Goal: Information Seeking & Learning: Learn about a topic

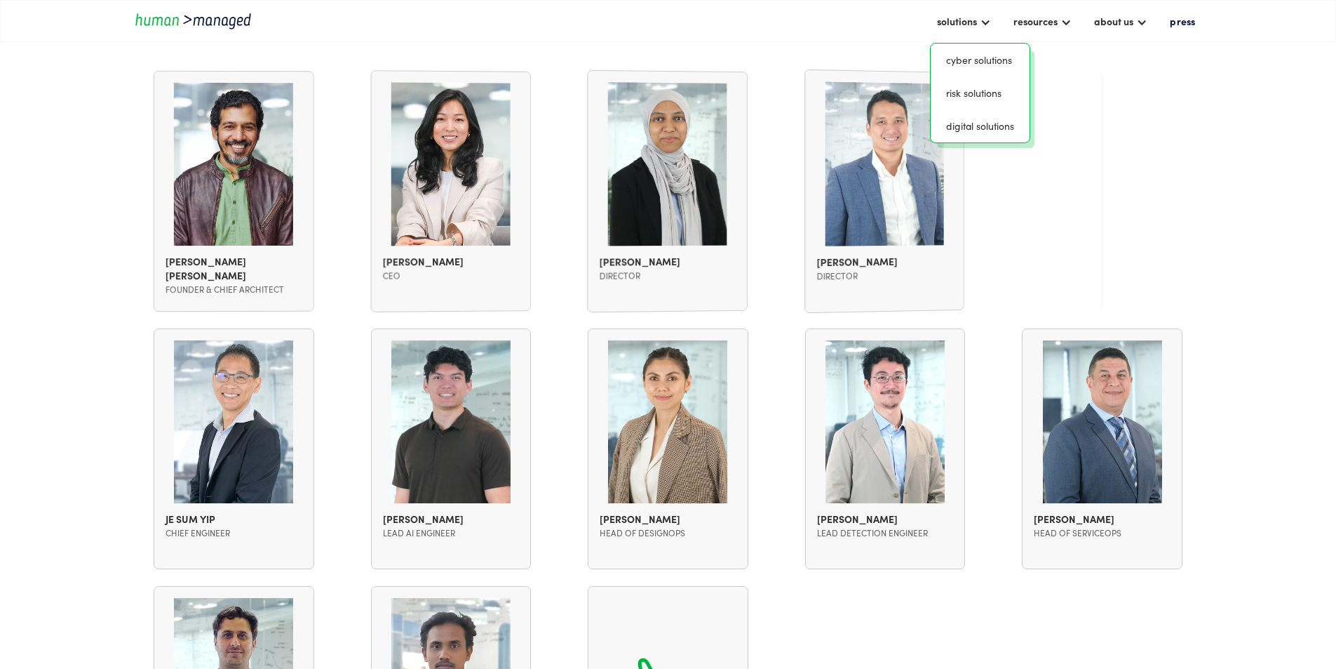
scroll to position [1193, 0]
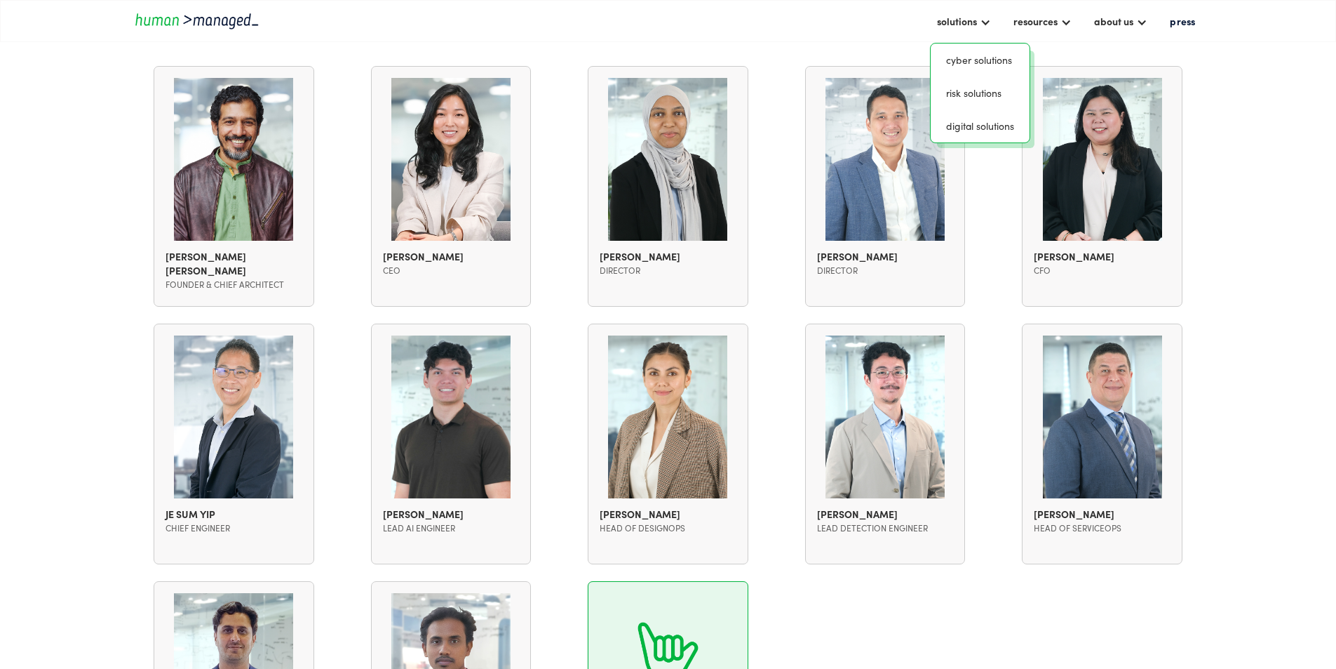
click at [663, 622] on img at bounding box center [669, 652] width 62 height 61
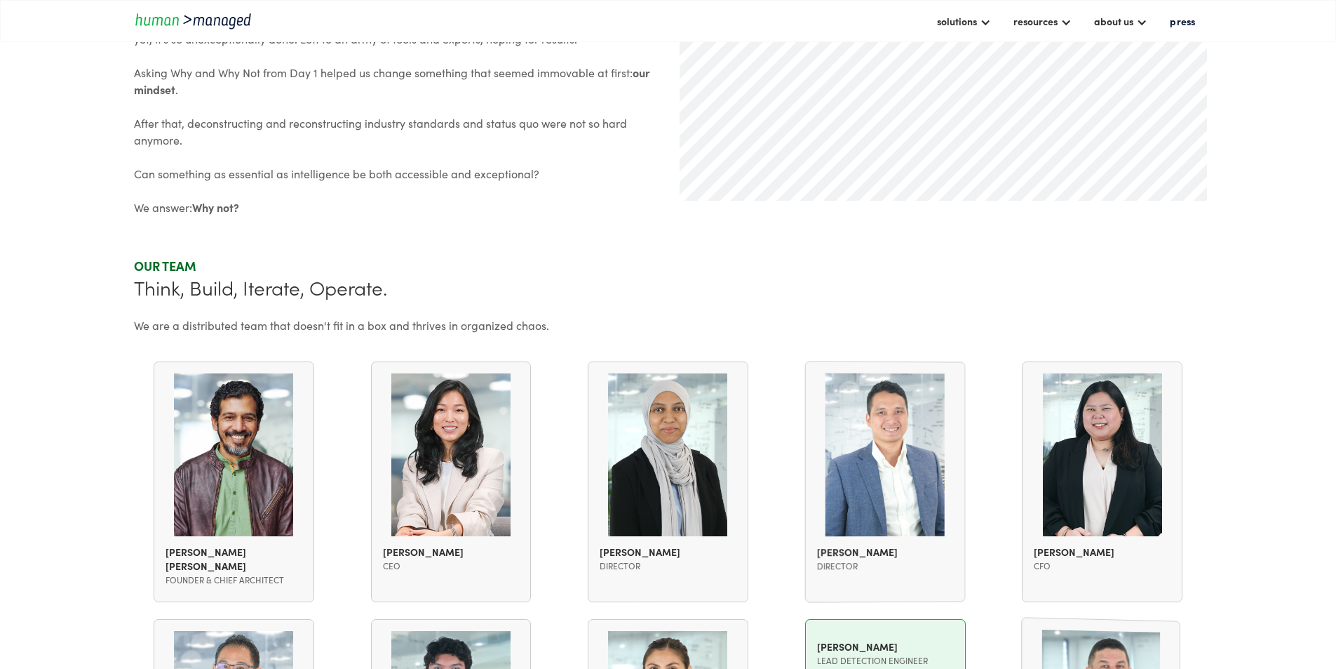
scroll to position [982, 0]
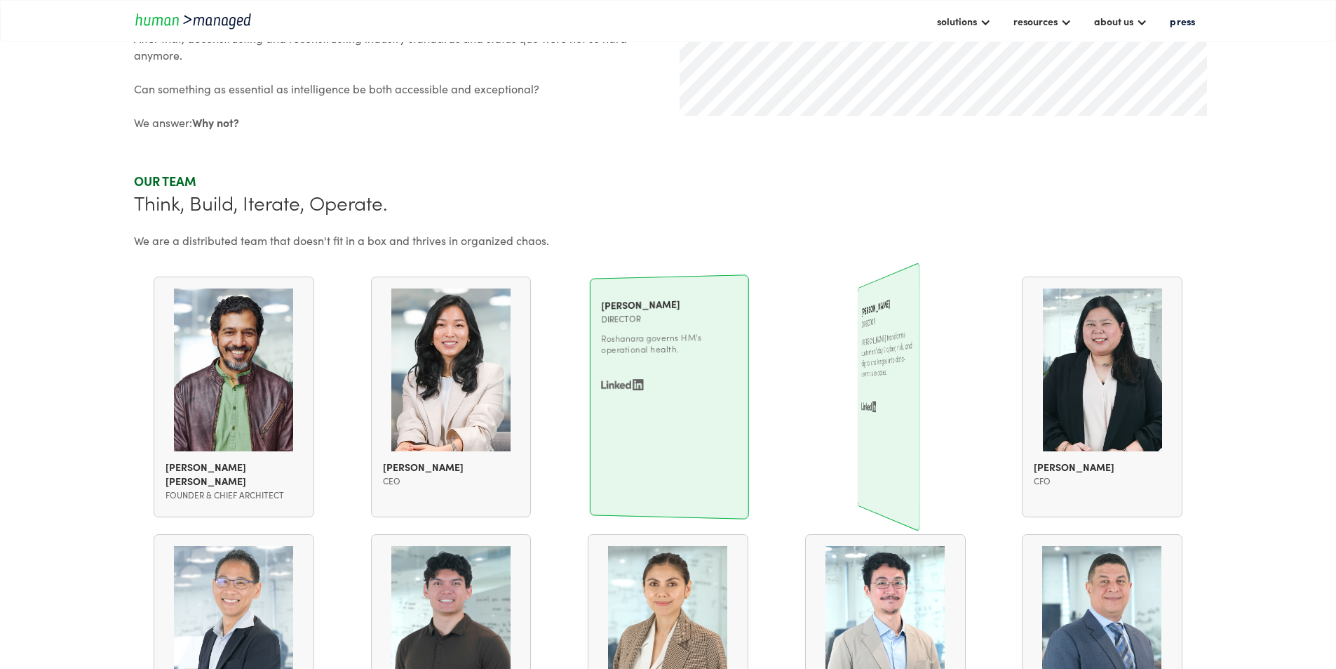
click at [661, 328] on img at bounding box center [669, 369] width 118 height 165
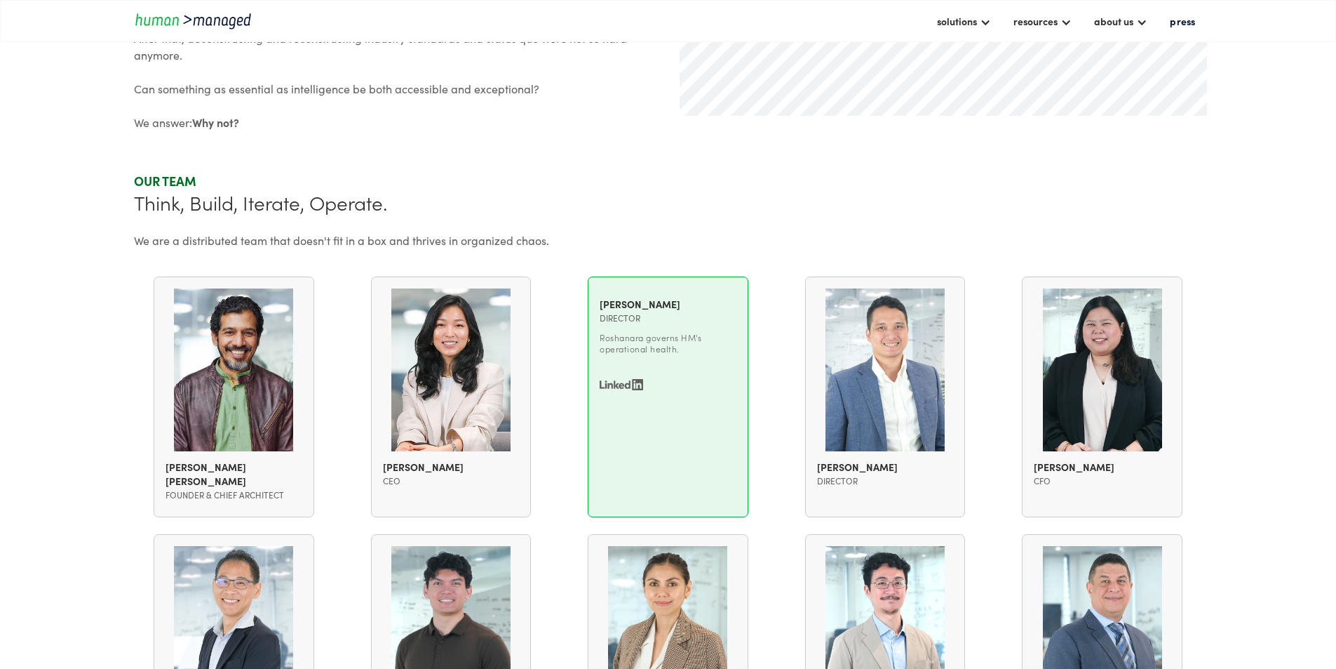
click at [652, 325] on div "director" at bounding box center [668, 318] width 137 height 14
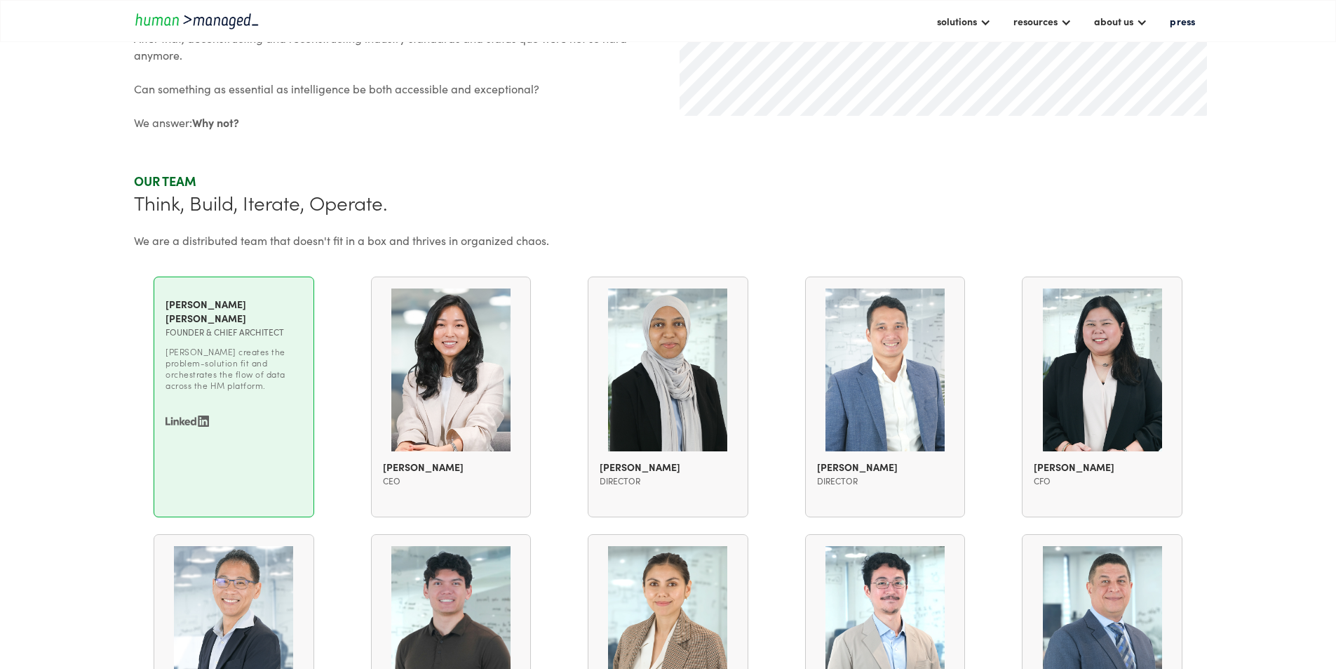
click at [275, 324] on div "Saleem Javed Mohamed Ismail" at bounding box center [234, 311] width 137 height 28
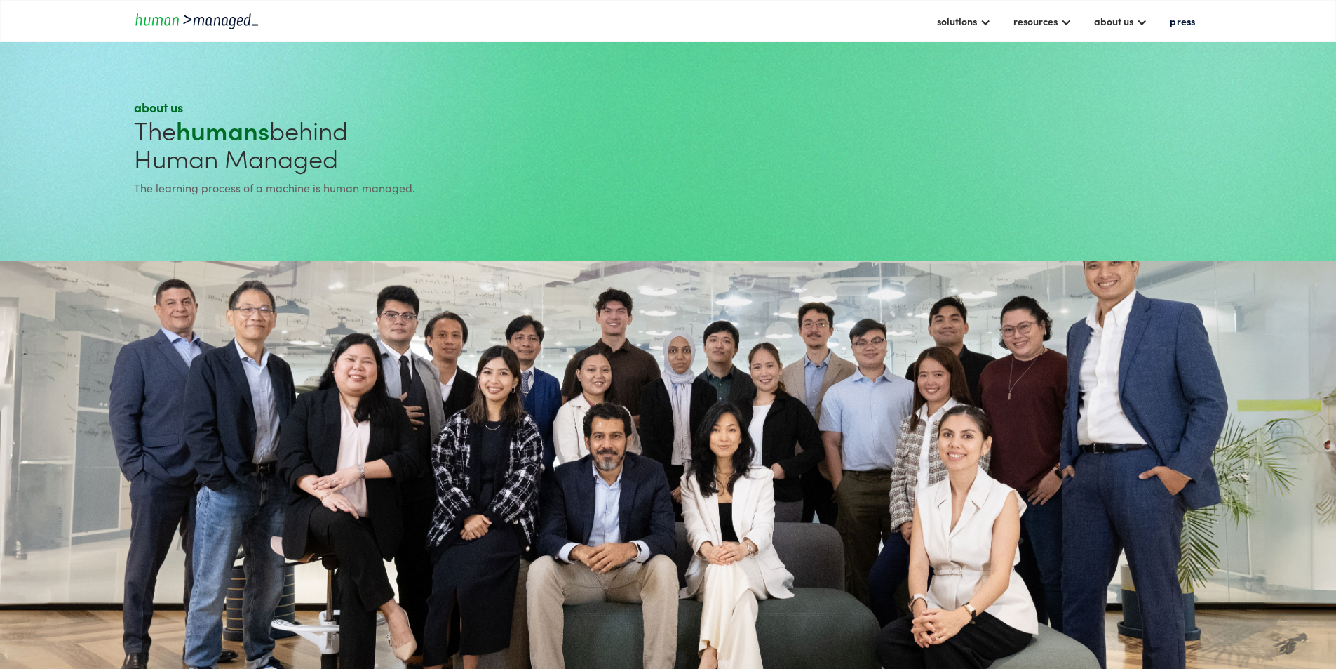
scroll to position [982, 0]
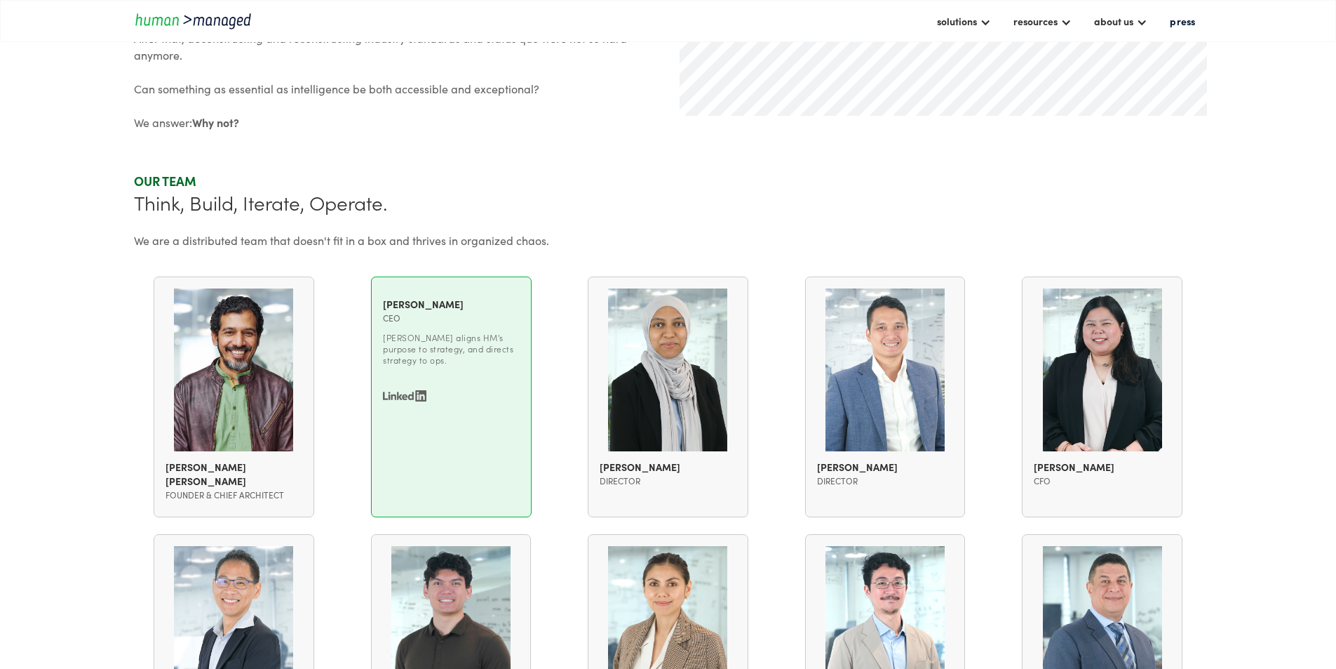
click at [457, 365] on p "Karen aligns HM's purpose to strategy, and directs strategy to ops." at bounding box center [451, 349] width 137 height 34
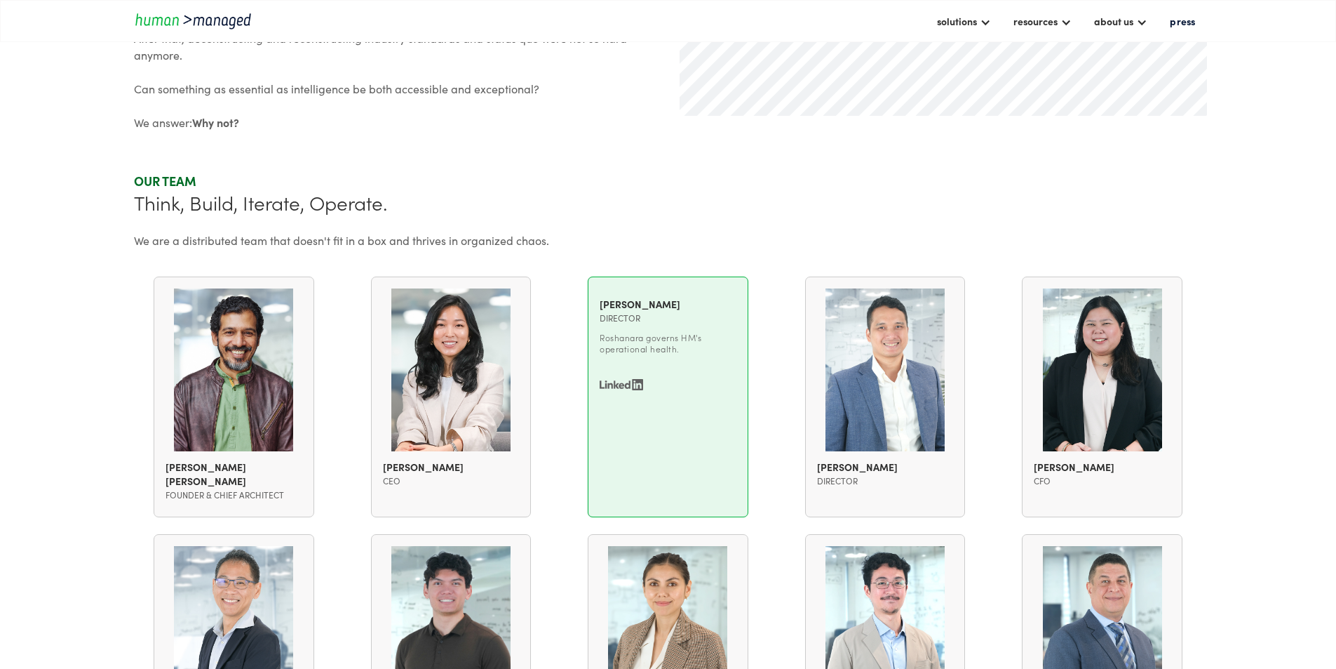
click at [671, 351] on div "Roshanara Basheerudin director Roshanara governs HM's operational health." at bounding box center [668, 329] width 137 height 65
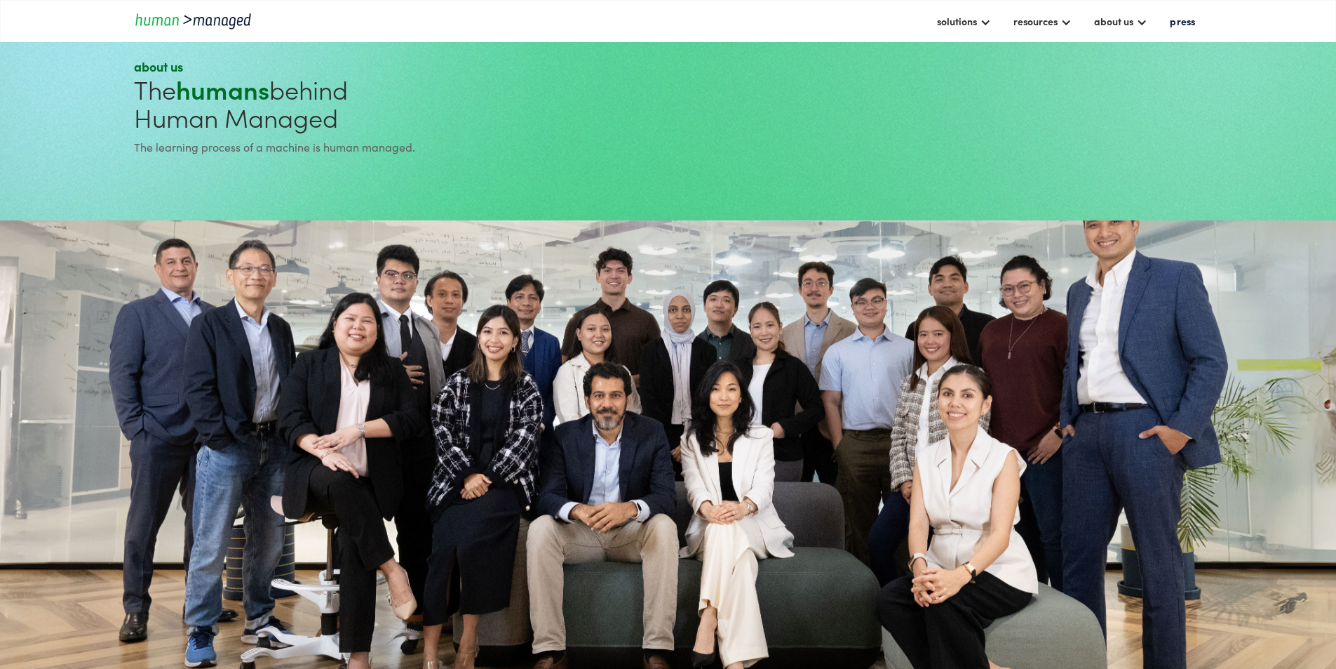
scroll to position [0, 0]
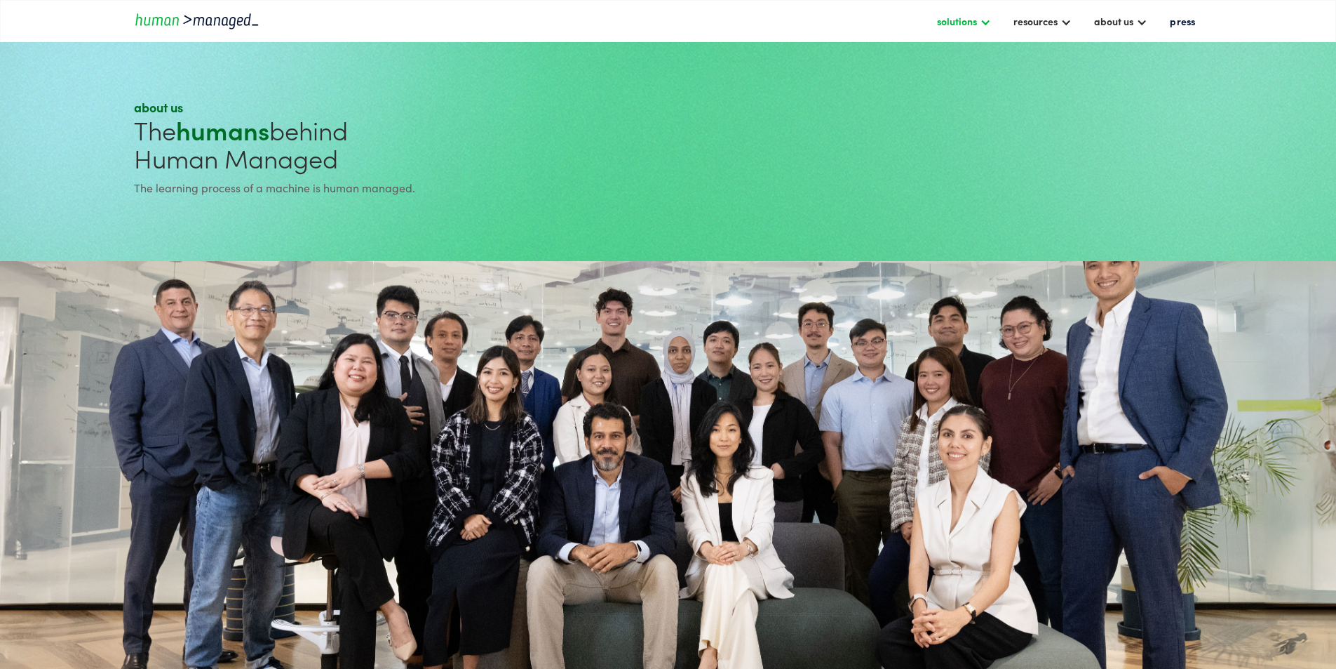
click at [937, 20] on div "solutions" at bounding box center [957, 21] width 40 height 17
click at [937, 52] on link "Cyber solutions" at bounding box center [981, 60] width 88 height 22
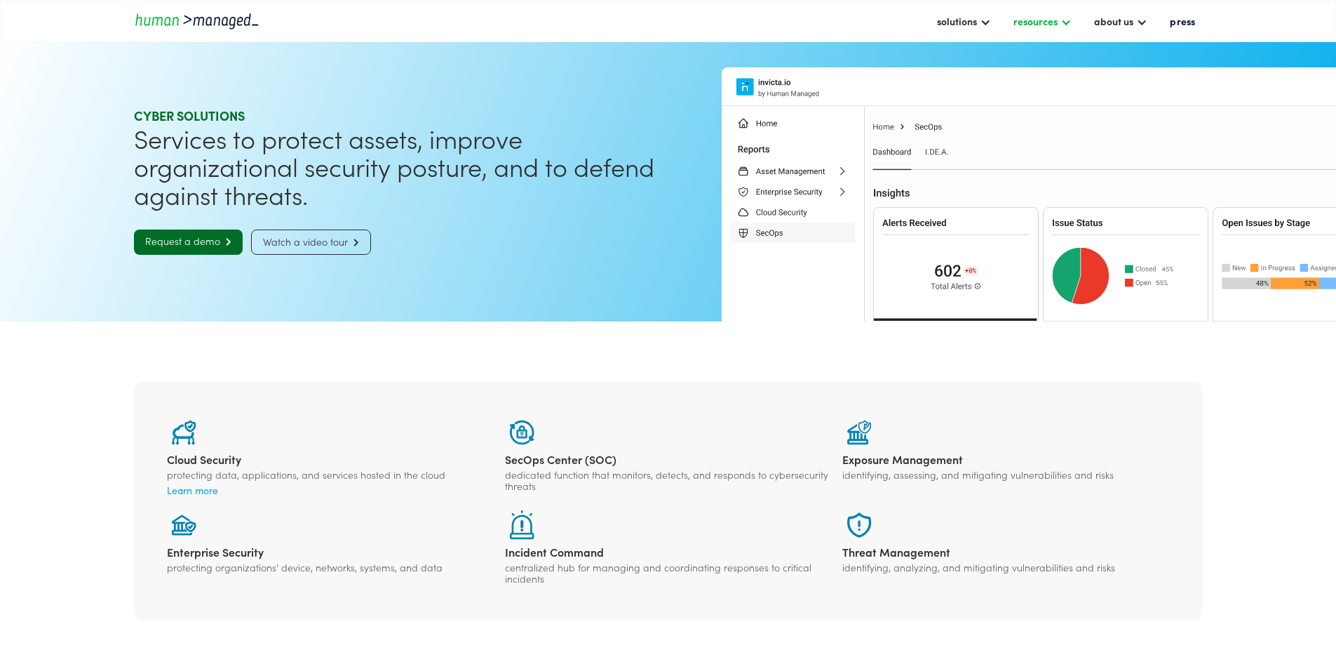
click at [1026, 18] on div "resources" at bounding box center [1036, 21] width 44 height 17
click at [1013, 86] on link "case studies" at bounding box center [1050, 93] width 74 height 22
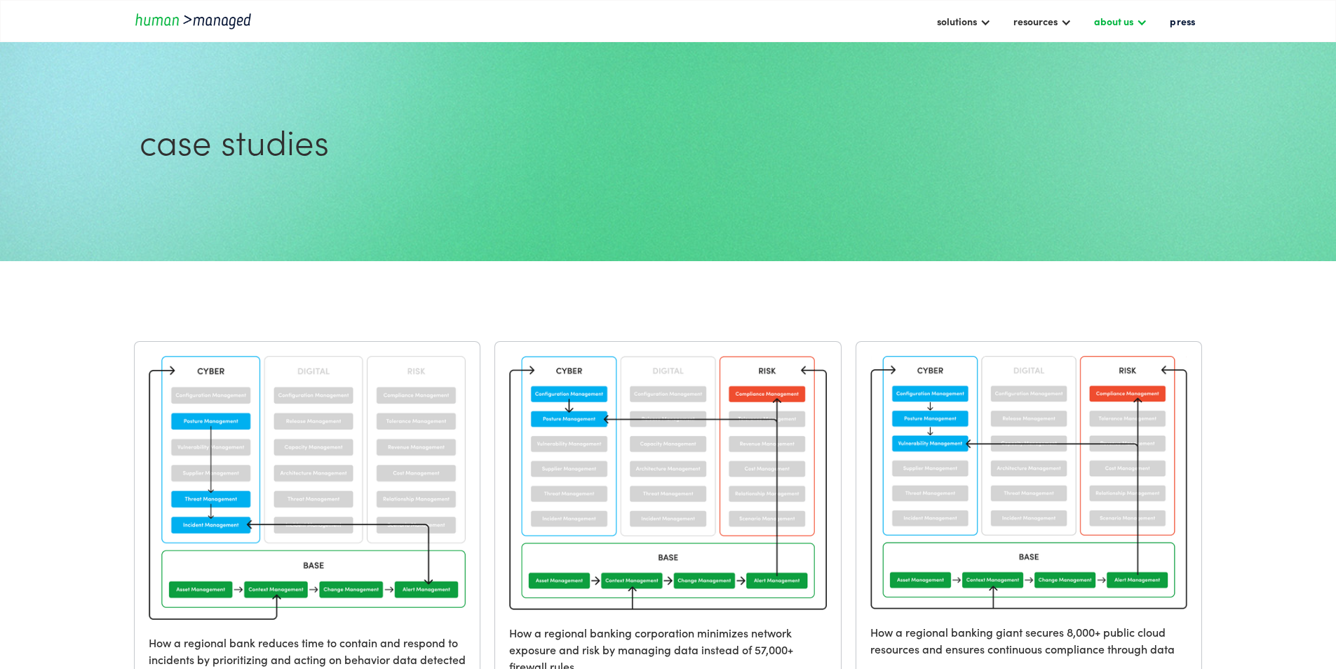
click at [1124, 25] on div "about us" at bounding box center [1113, 21] width 39 height 17
click at [1094, 82] on link "security at human managed" at bounding box center [1166, 93] width 145 height 22
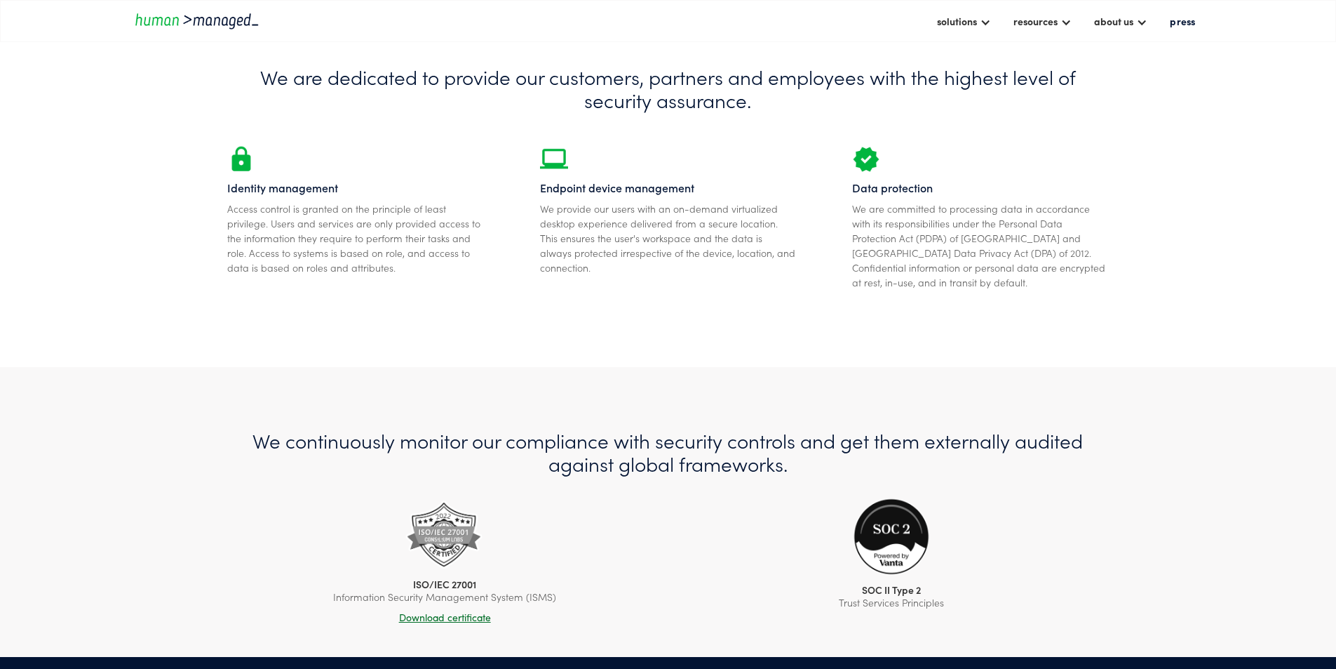
scroll to position [351, 0]
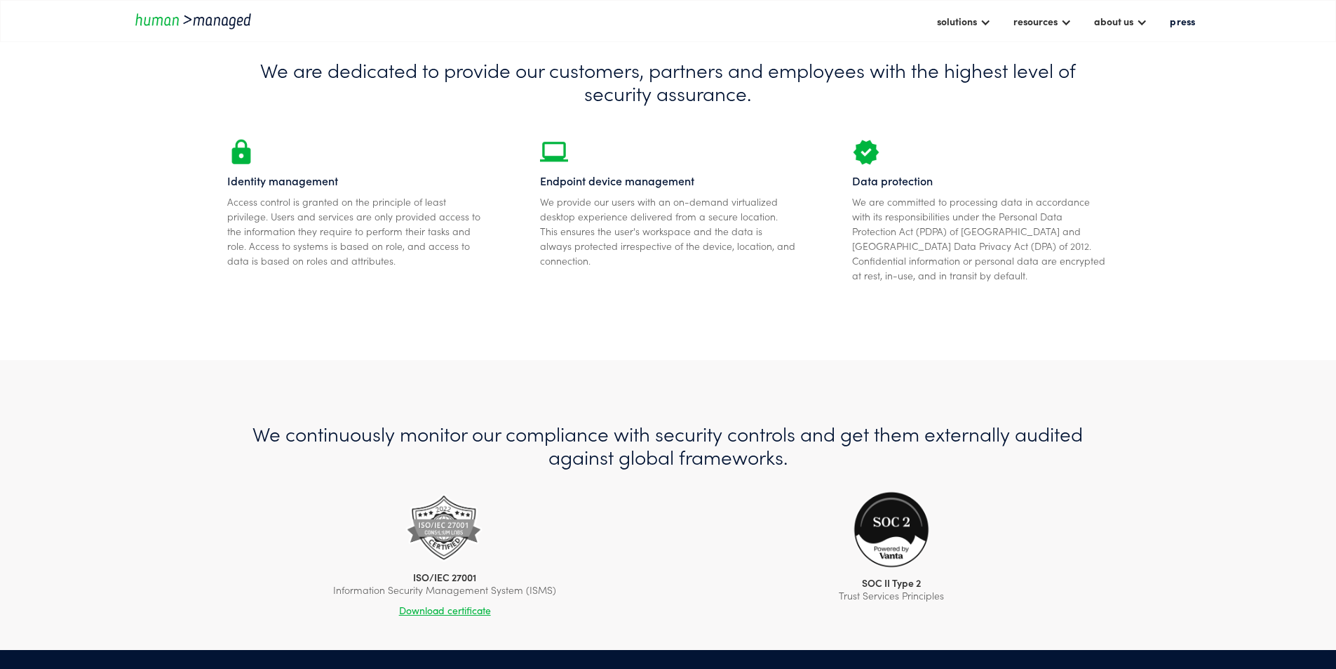
click at [462, 594] on link "Download certificate" at bounding box center [444, 605] width 267 height 22
